Goal: Task Accomplishment & Management: Complete application form

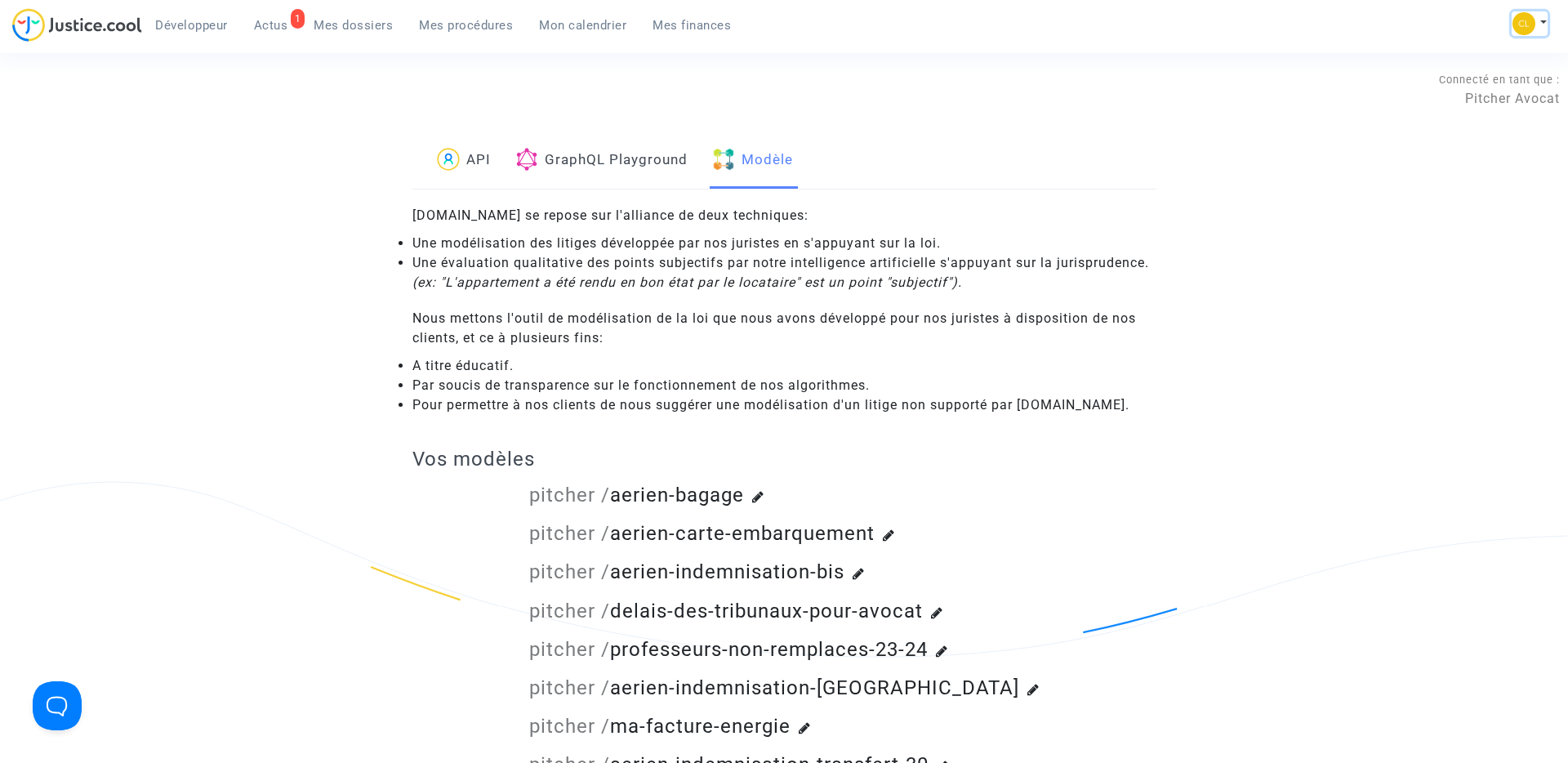
click at [1525, 28] on img at bounding box center [1524, 23] width 23 height 23
click at [1445, 140] on link "Déconnexion" at bounding box center [1465, 136] width 165 height 27
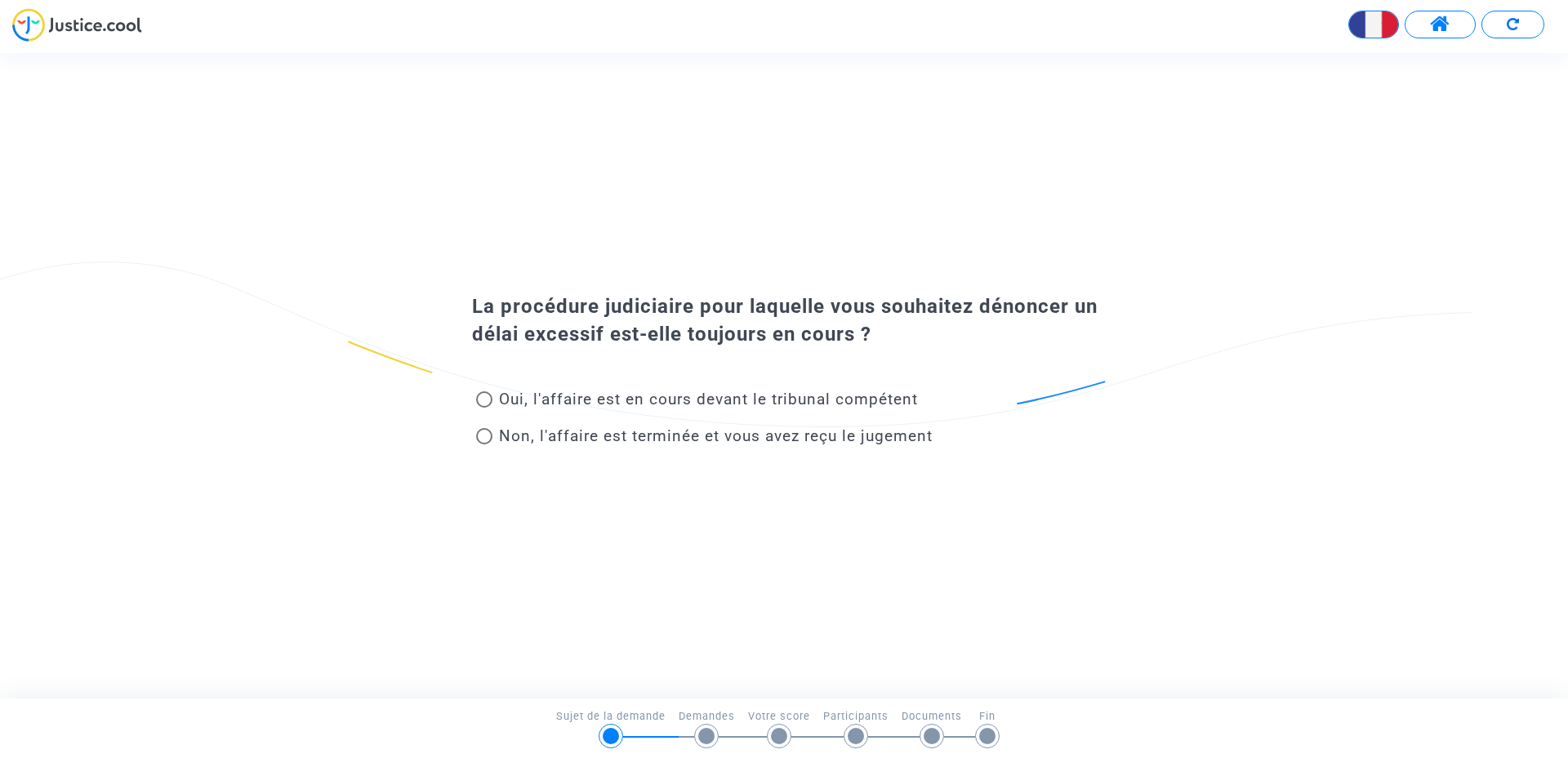
click at [1449, 19] on span at bounding box center [1440, 25] width 21 height 22
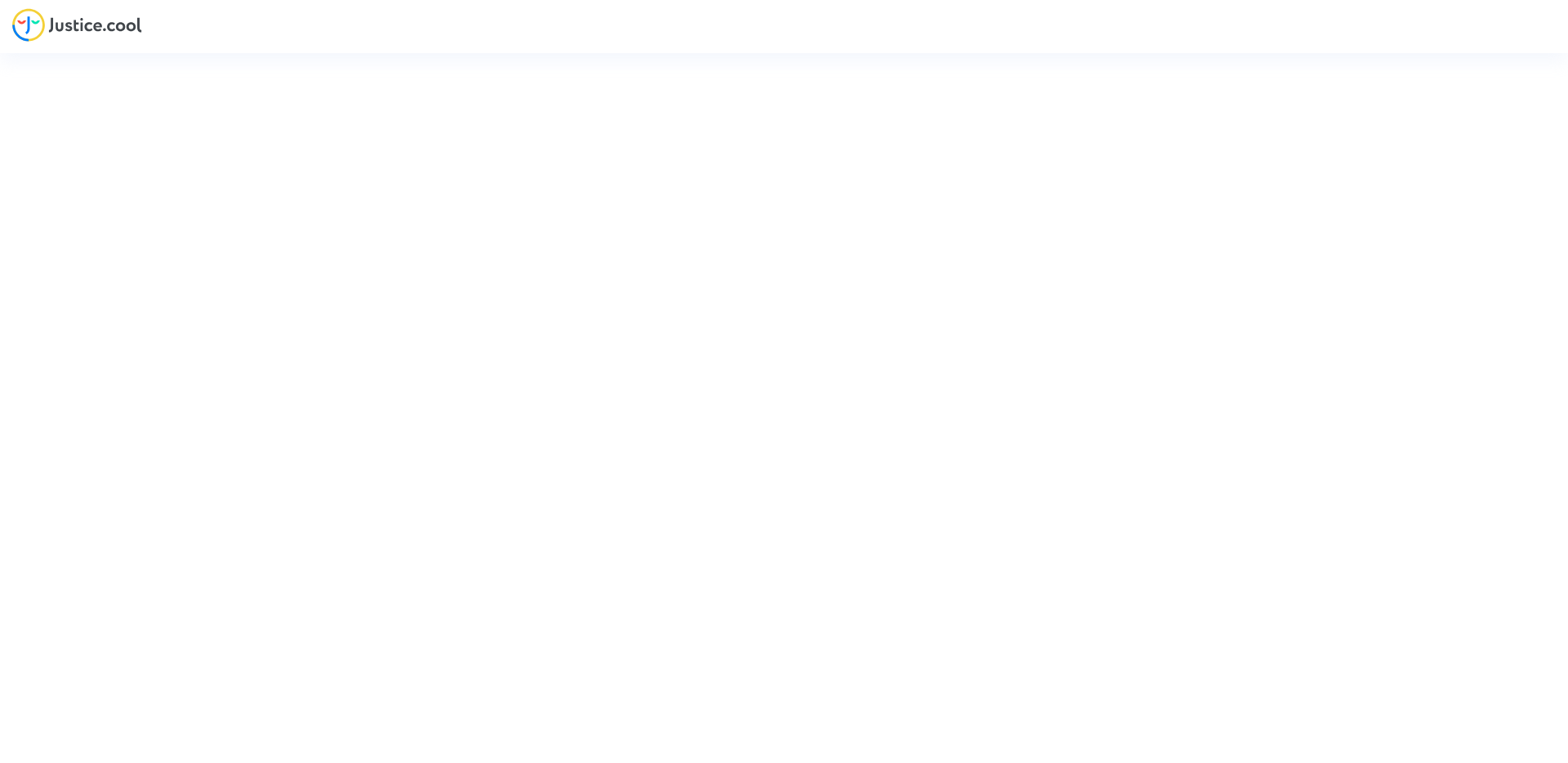
type input "claire+onboarding@justice.cool"
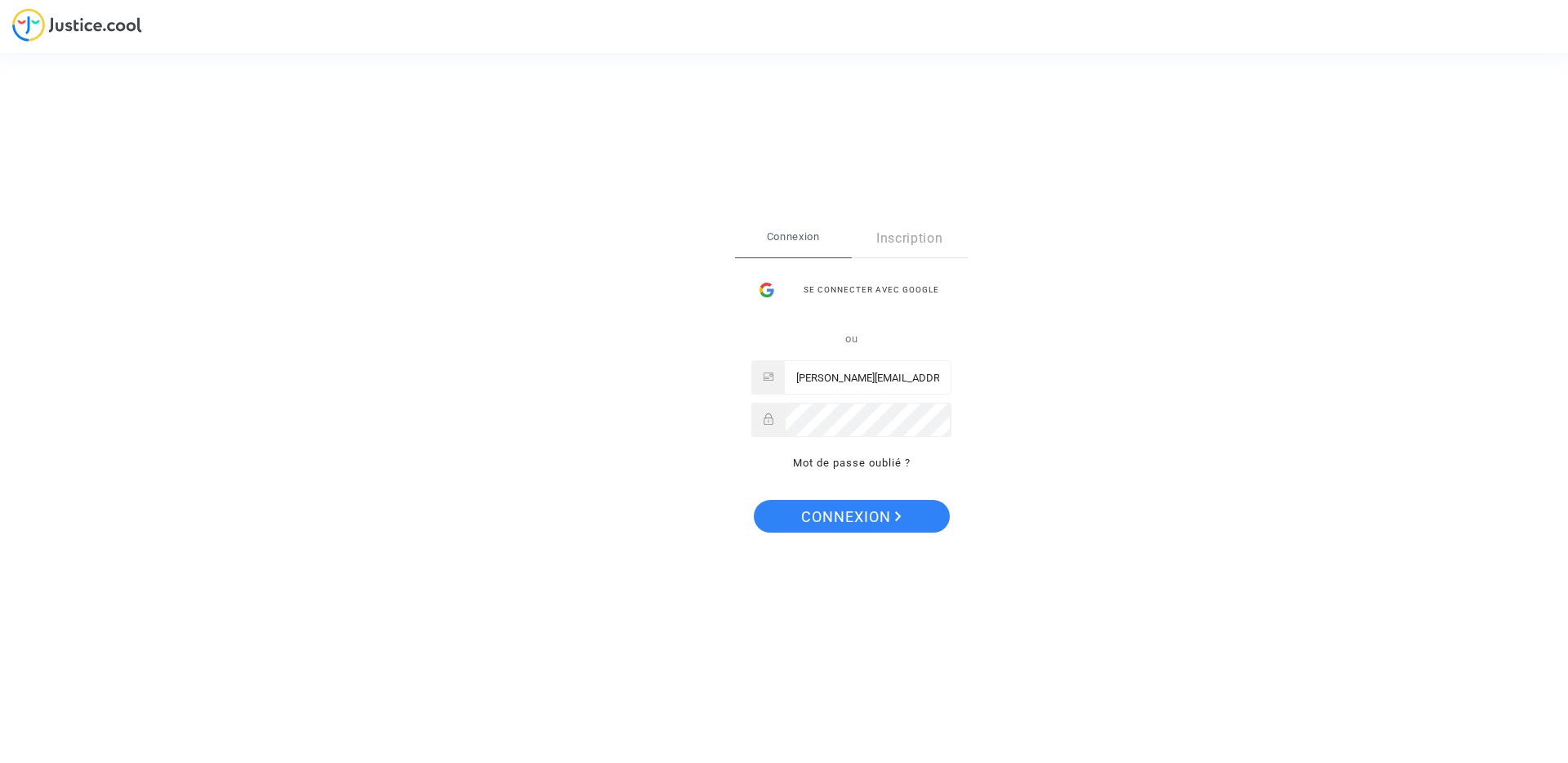
click at [1341, 357] on div "Se connecter Connexion Inscription Se connecter avec Google ou claire+onboardin…" at bounding box center [784, 382] width 1568 height 763
click at [1218, 403] on div "Se connecter Connexion Inscription Se connecter avec Google ou claire+onboardin…" at bounding box center [784, 382] width 1568 height 763
